Goal: Transaction & Acquisition: Purchase product/service

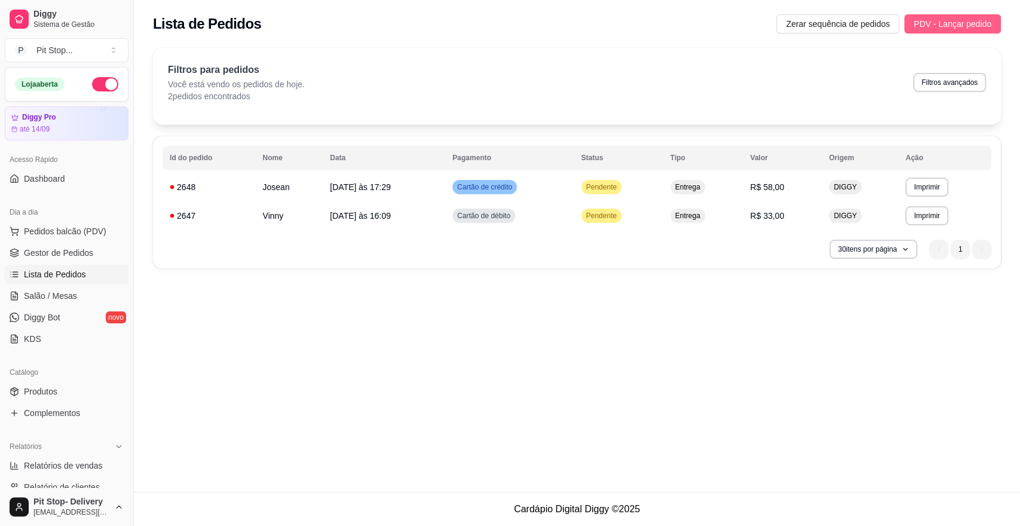
scroll to position [67, 0]
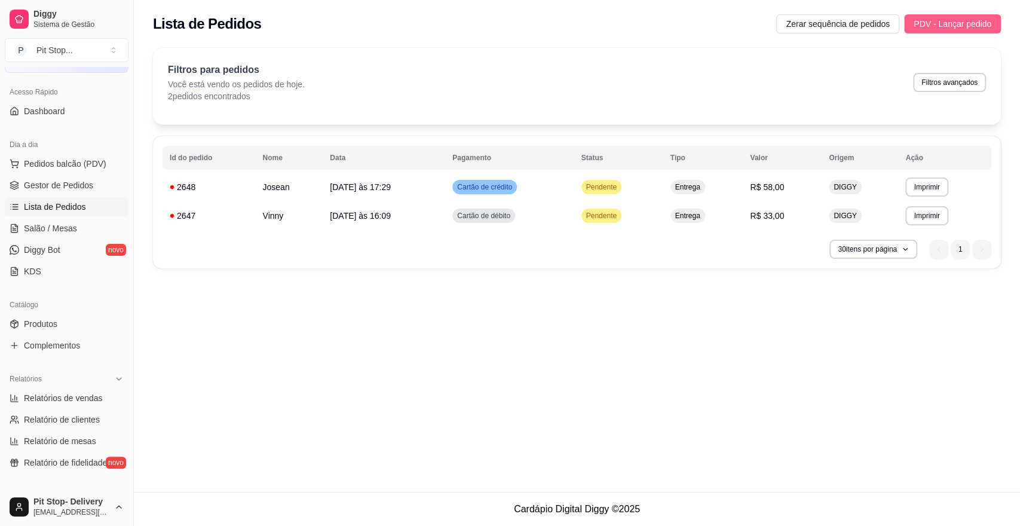
click at [932, 25] on span "PDV - Lançar pedido" at bounding box center [952, 23] width 78 height 13
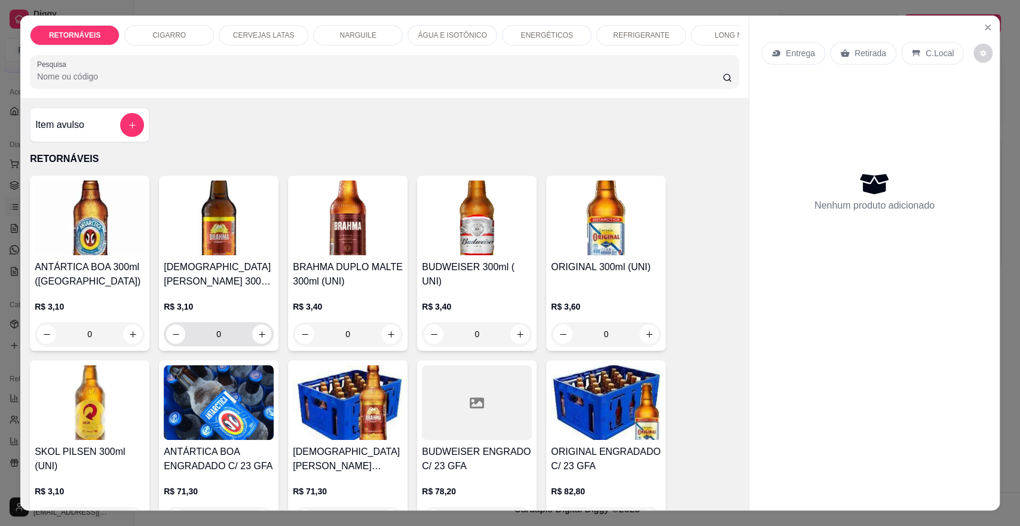
click at [223, 339] on input "0" at bounding box center [218, 334] width 67 height 24
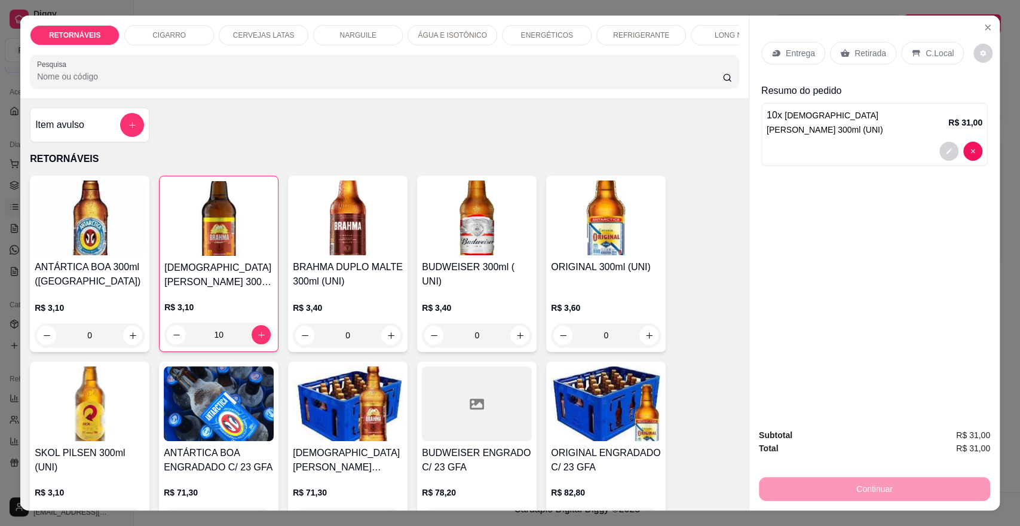
type input "10"
click at [786, 56] on p "Entrega" at bounding box center [800, 53] width 29 height 12
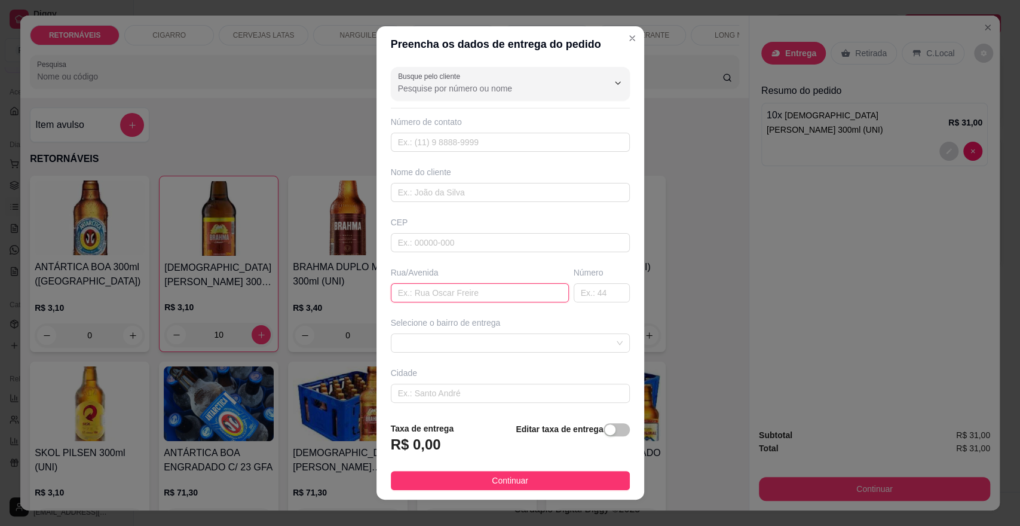
click at [432, 294] on input "text" at bounding box center [480, 292] width 178 height 19
click at [487, 342] on span at bounding box center [510, 343] width 225 height 18
type input "[STREET_ADDRESS]"
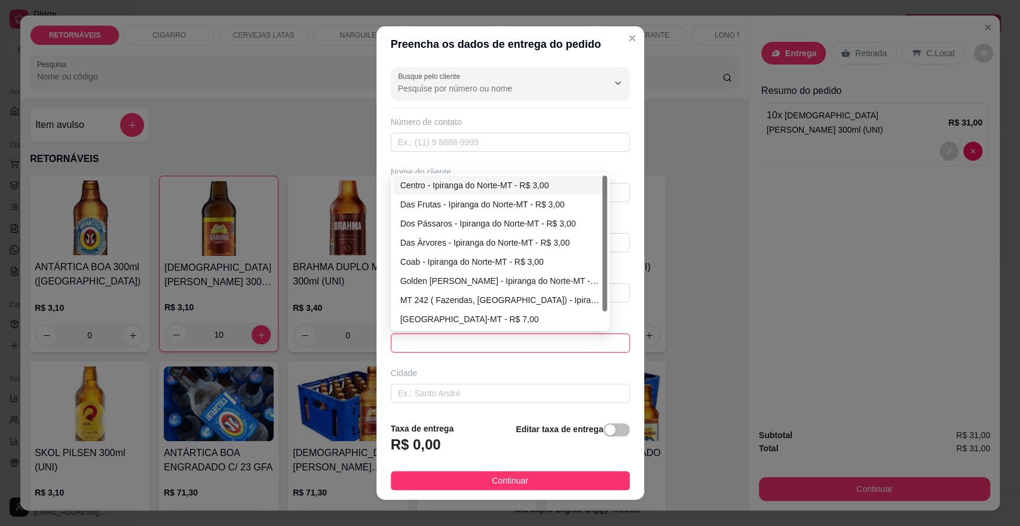
click at [507, 186] on div "Centro - Ipiranga do Norte-MT - R$ 3,00" at bounding box center [500, 185] width 200 height 13
type input "Ipiranga do Norte-MT"
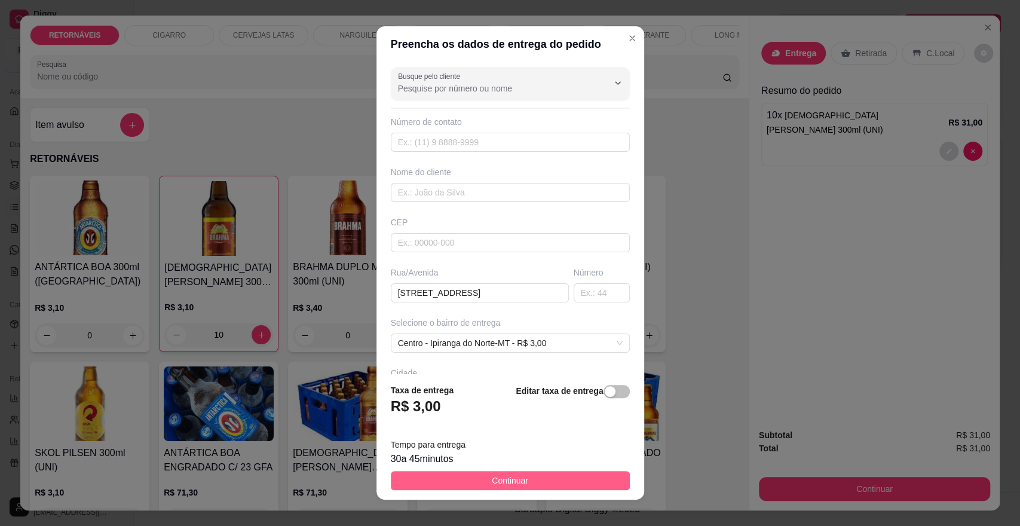
click at [568, 475] on button "Continuar" at bounding box center [510, 480] width 239 height 19
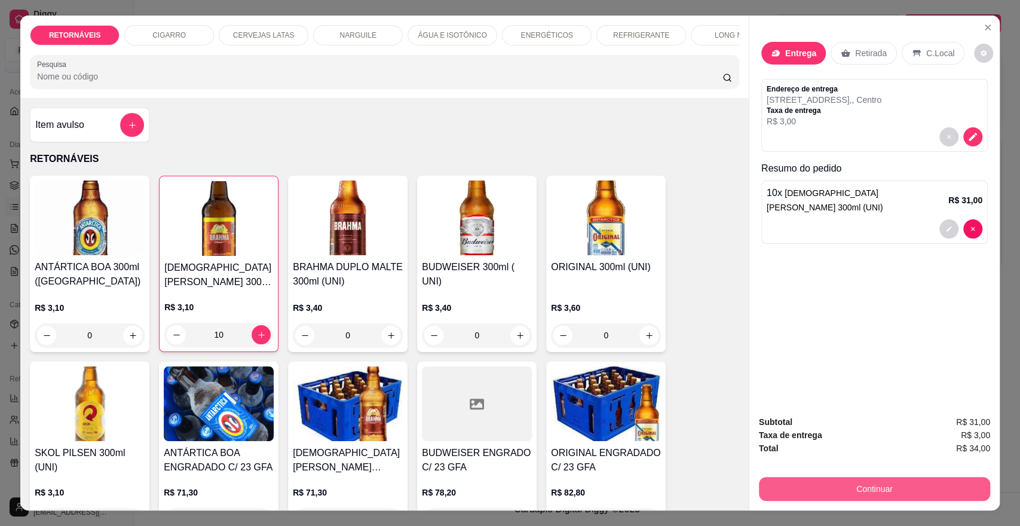
click at [824, 480] on button "Continuar" at bounding box center [874, 489] width 231 height 24
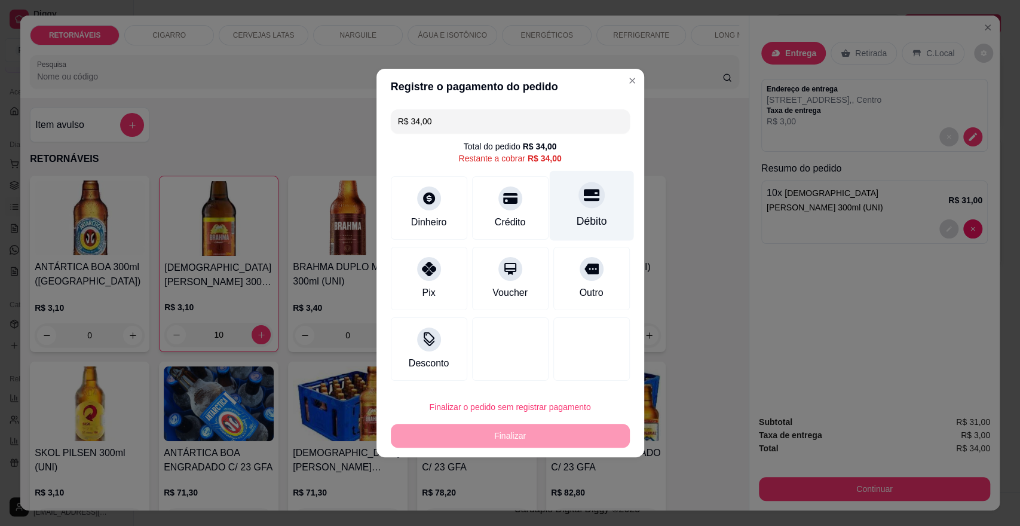
click at [586, 200] on icon at bounding box center [591, 195] width 16 height 16
type input "R$ 0,00"
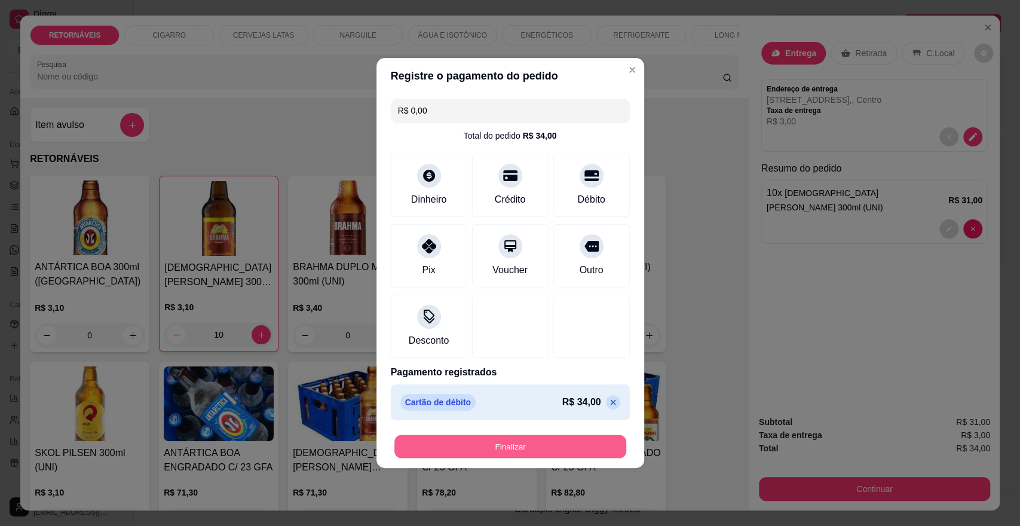
click at [502, 443] on button "Finalizar" at bounding box center [510, 446] width 232 height 23
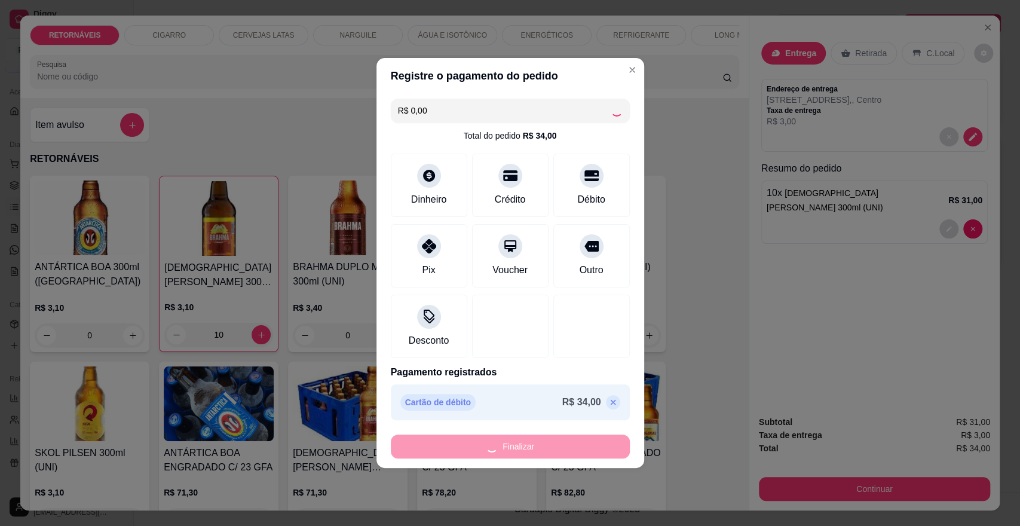
type input "0"
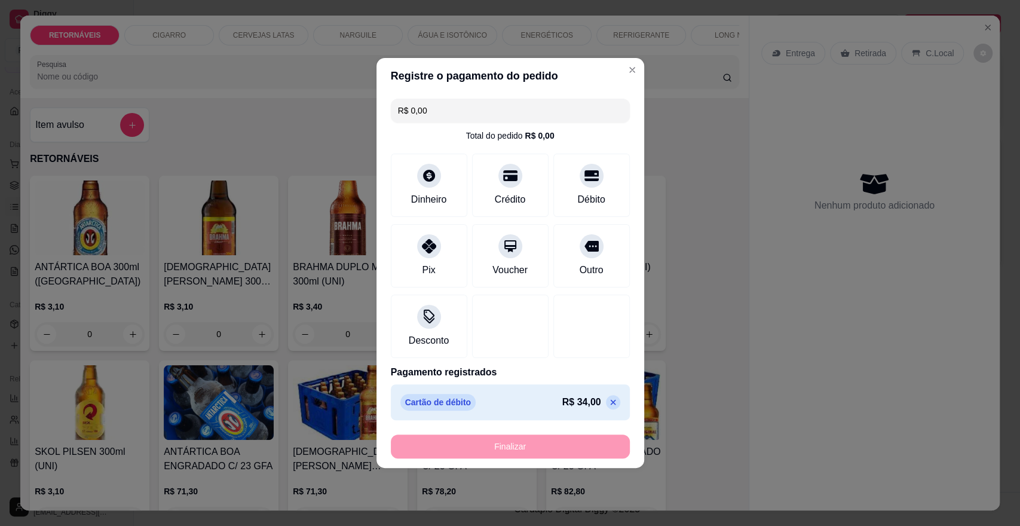
type input "-R$ 34,00"
